Goal: Task Accomplishment & Management: Manage account settings

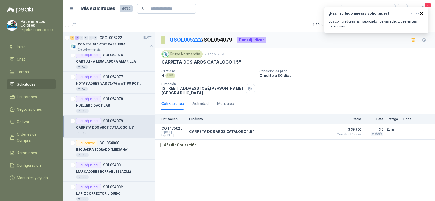
scroll to position [516, 0]
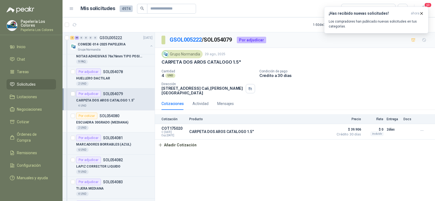
click at [81, 117] on div "Por cotizar" at bounding box center [86, 116] width 21 height 7
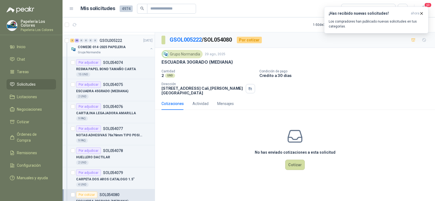
scroll to position [435, 0]
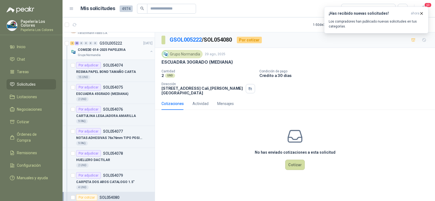
click at [96, 53] on p "Grupo Normandía" at bounding box center [89, 55] width 23 height 4
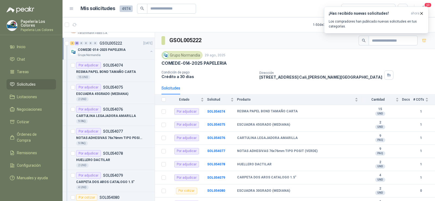
click at [99, 51] on p "COMEDE-014-2025 PAPELERIA" at bounding box center [102, 49] width 48 height 5
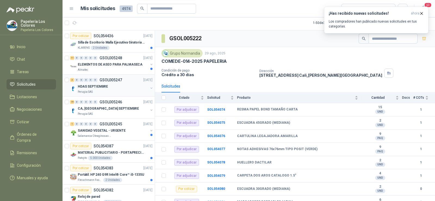
click at [85, 89] on p "HDAS SEPTIEMBRE" at bounding box center [93, 86] width 30 height 5
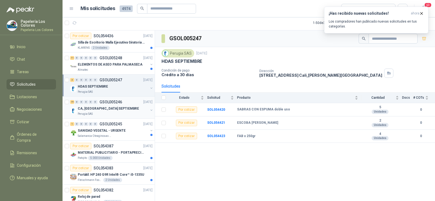
click at [94, 107] on p "CA, [GEOGRAPHIC_DATA] SEPTIEMBRE" at bounding box center [108, 108] width 61 height 5
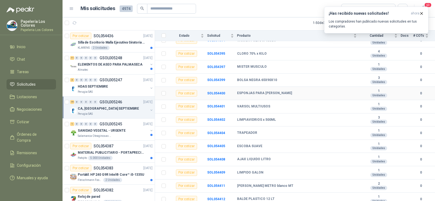
scroll to position [154, 0]
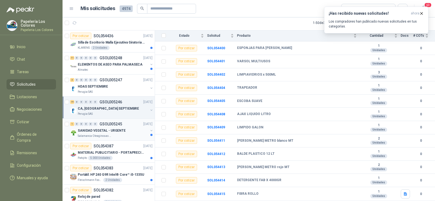
click at [101, 126] on p "GSOL005245" at bounding box center [110, 124] width 23 height 4
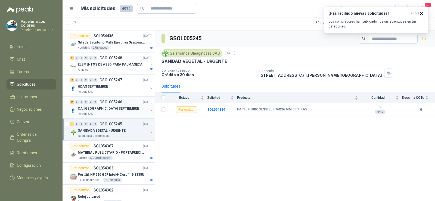
click at [98, 110] on p "CA, [GEOGRAPHIC_DATA] SEPTIEMBRE" at bounding box center [108, 108] width 61 height 5
